Goal: Information Seeking & Learning: Learn about a topic

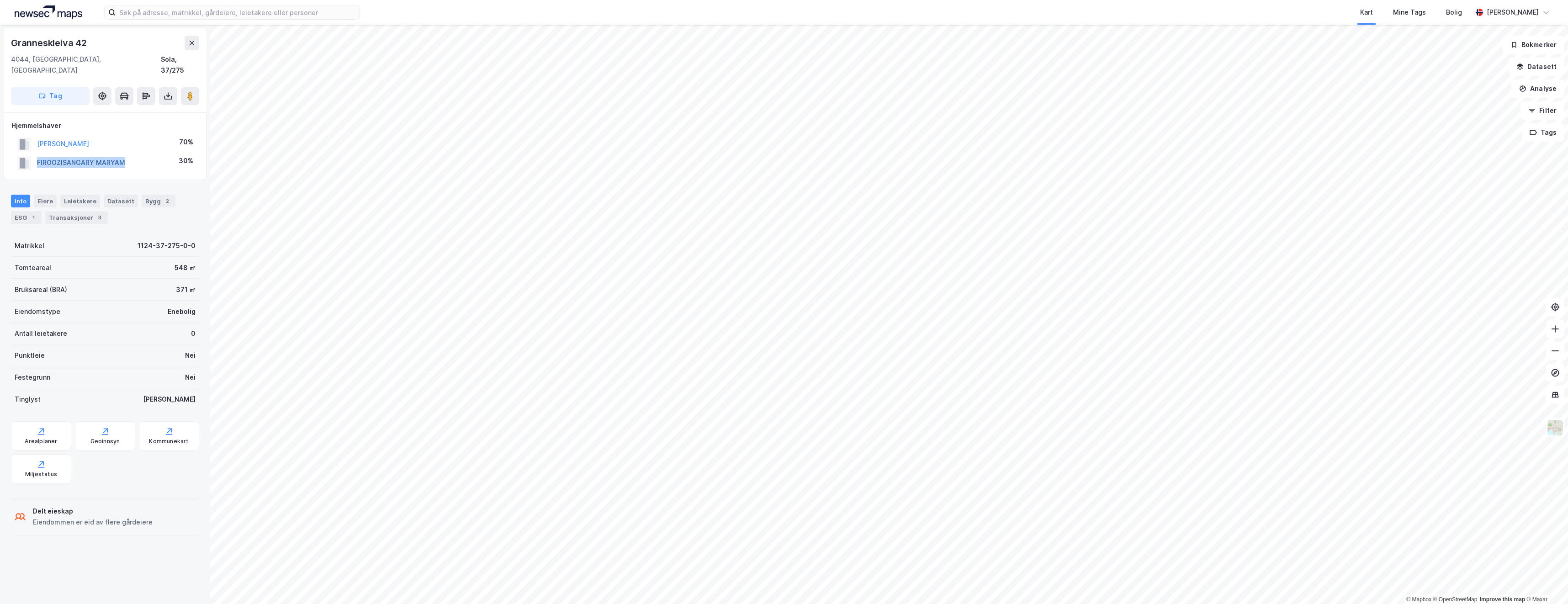
drag, startPoint x: 128, startPoint y: 152, endPoint x: 38, endPoint y: 153, distance: 90.0
click at [38, 153] on div "FIROOZISANGARY MARYAM 30%" at bounding box center [105, 163] width 187 height 19
drag, startPoint x: 38, startPoint y: 153, endPoint x: 51, endPoint y: 151, distance: 13.2
copy button "FIROOZISANGARY MARYAM"
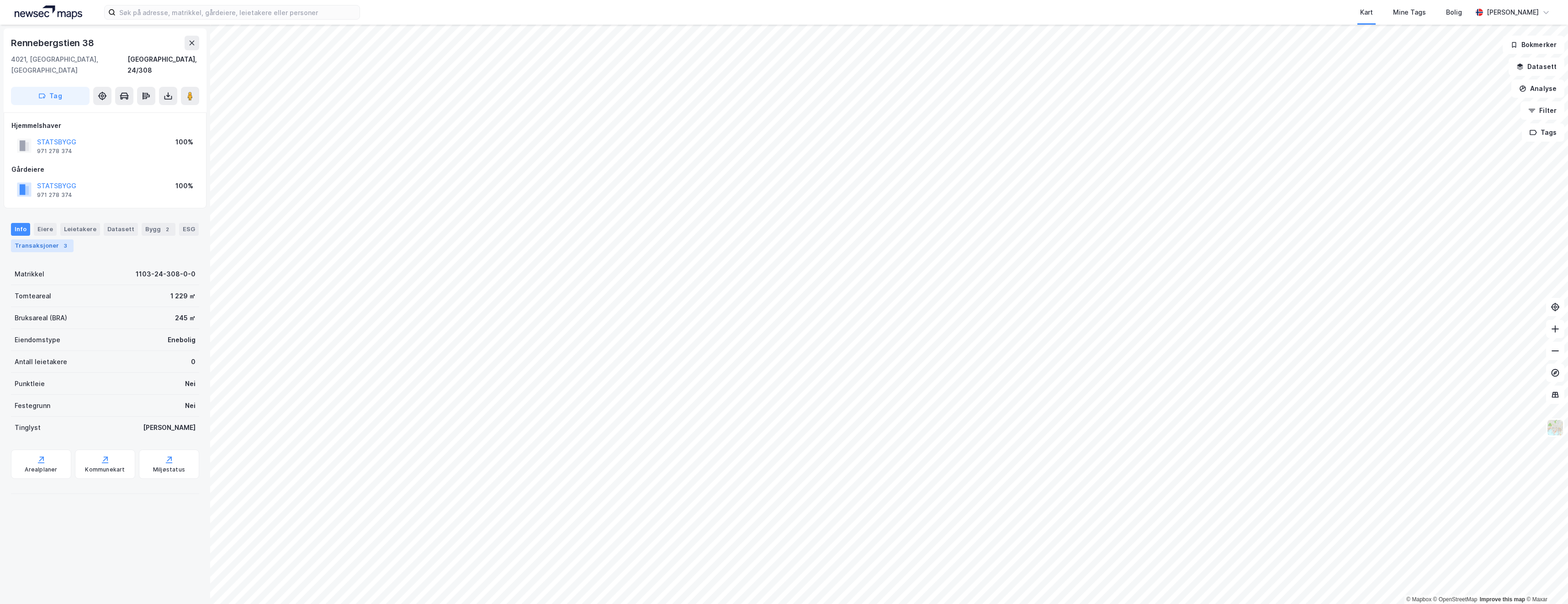
click at [32, 240] on div "Transaksjoner 3" at bounding box center [42, 245] width 63 height 13
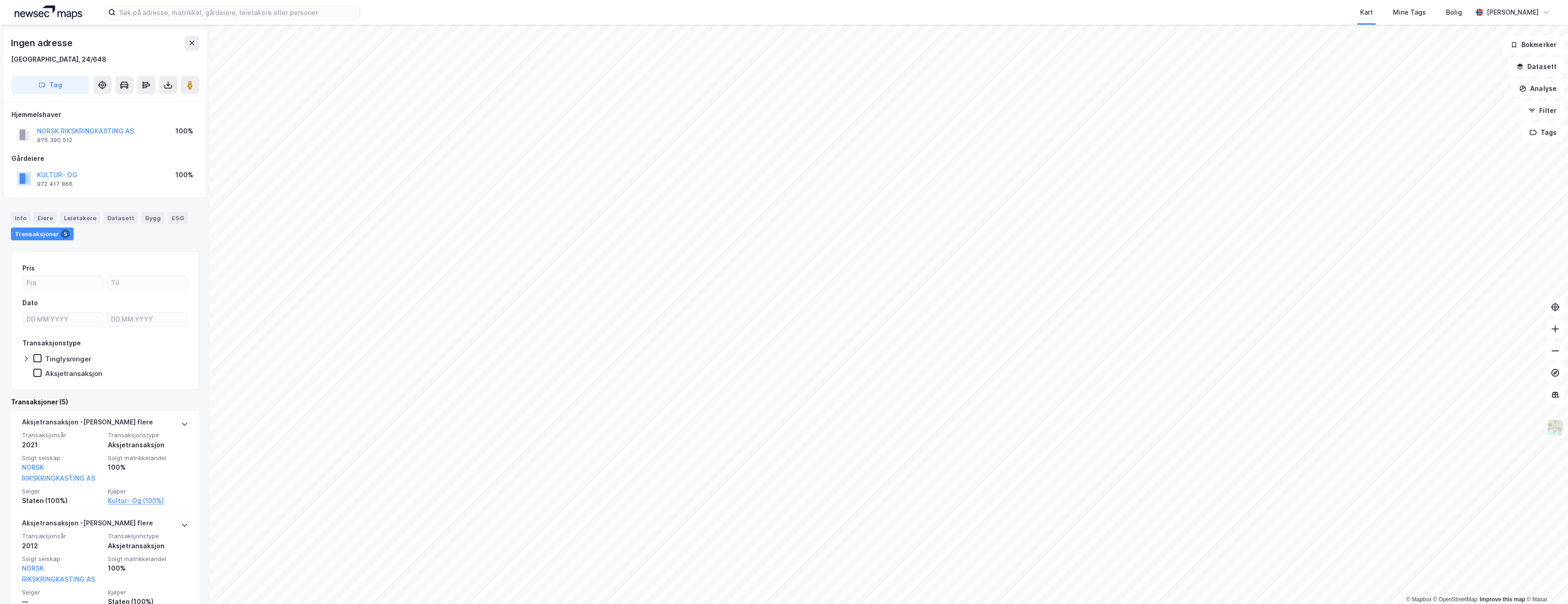
click at [952, 604] on html "Kart Mine Tags Bolig [PERSON_NAME] © Mapbox © OpenStreetMap Improve this map © …" at bounding box center [784, 302] width 1568 height 604
